Goal: Find specific page/section: Find specific page/section

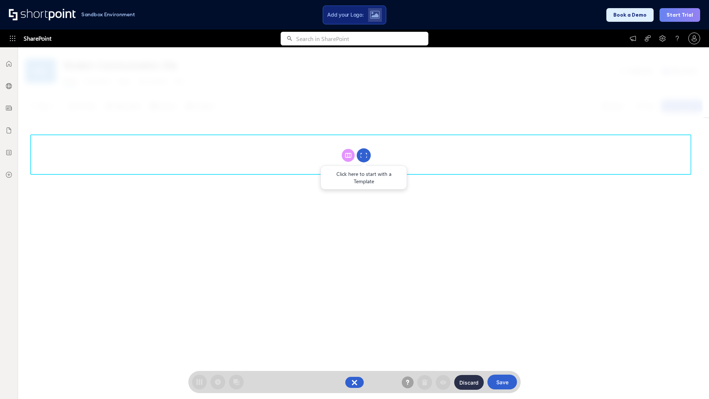
click at [364, 155] on circle at bounding box center [364, 155] width 14 height 14
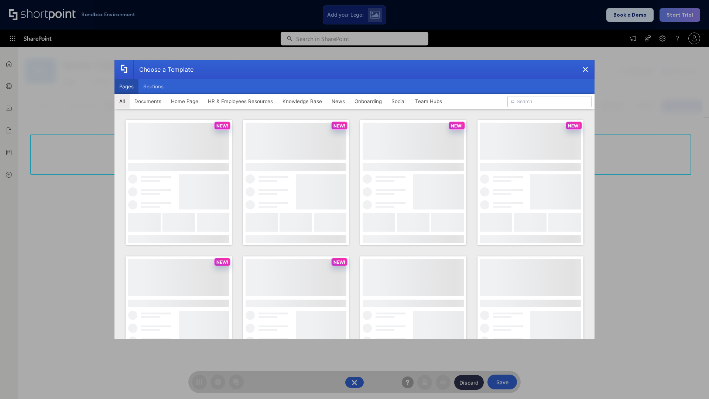
click at [126, 86] on button "Pages" at bounding box center [126, 86] width 24 height 15
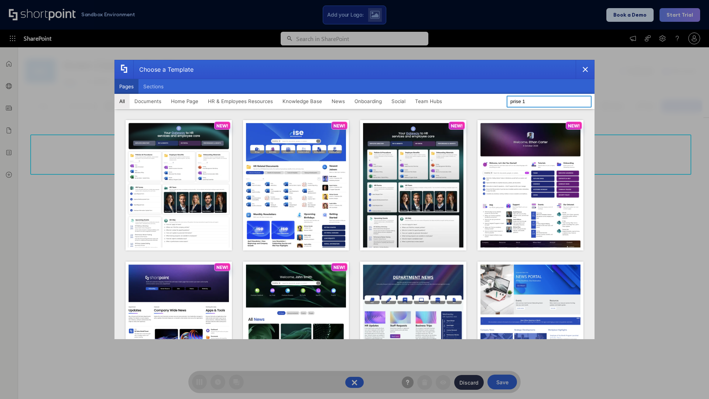
type input "prise 1"
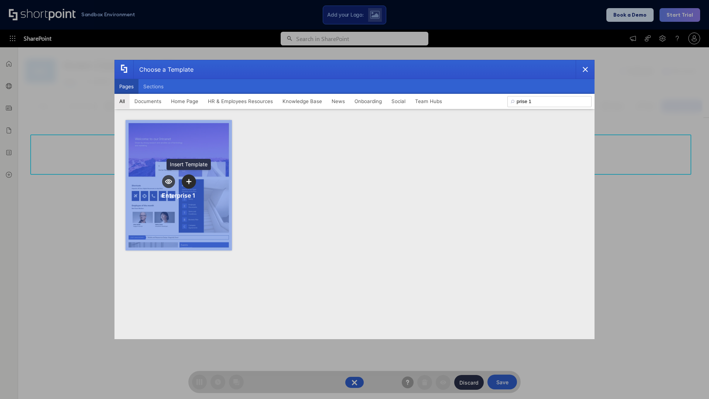
click at [189, 181] on icon "template selector" at bounding box center [188, 181] width 5 height 5
